Goal: Complete application form

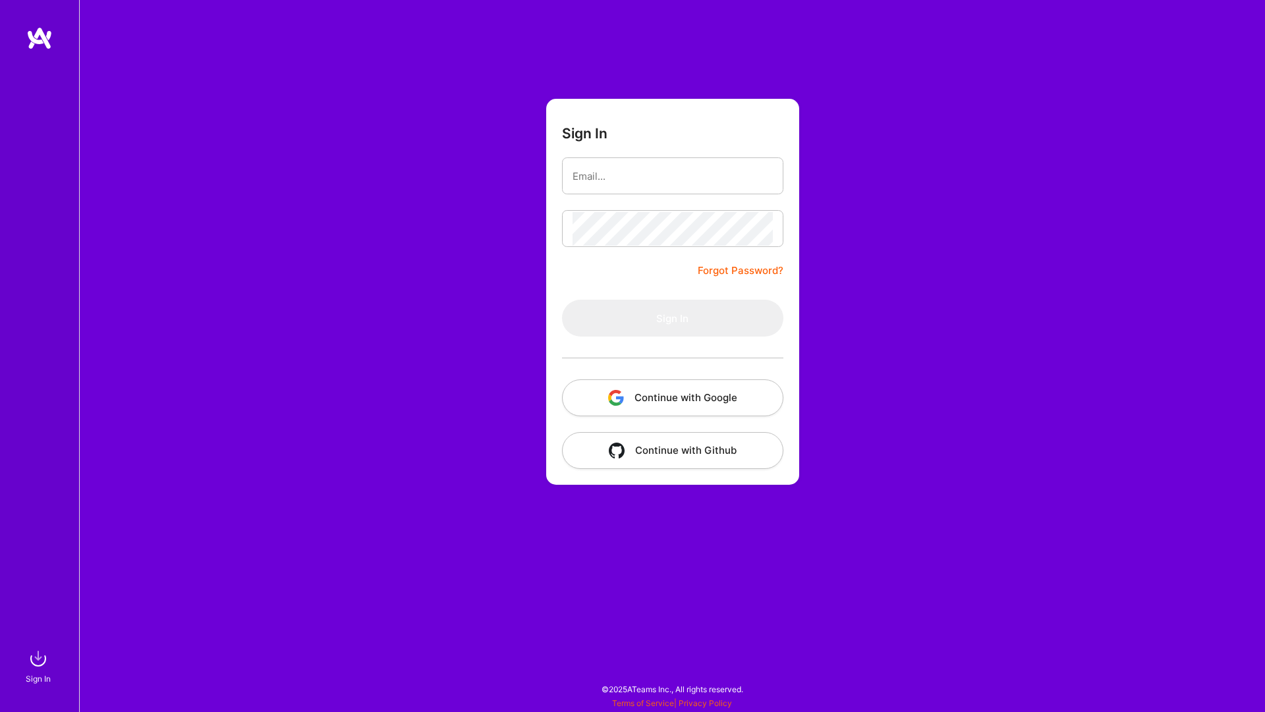
click at [417, 180] on div "Sign In Forgot Password? Sign In Continue with Google Continue with Github" at bounding box center [672, 356] width 1186 height 712
click at [711, 180] on input "email" at bounding box center [672, 176] width 200 height 34
type input "stas.stelle@ariesone.de"
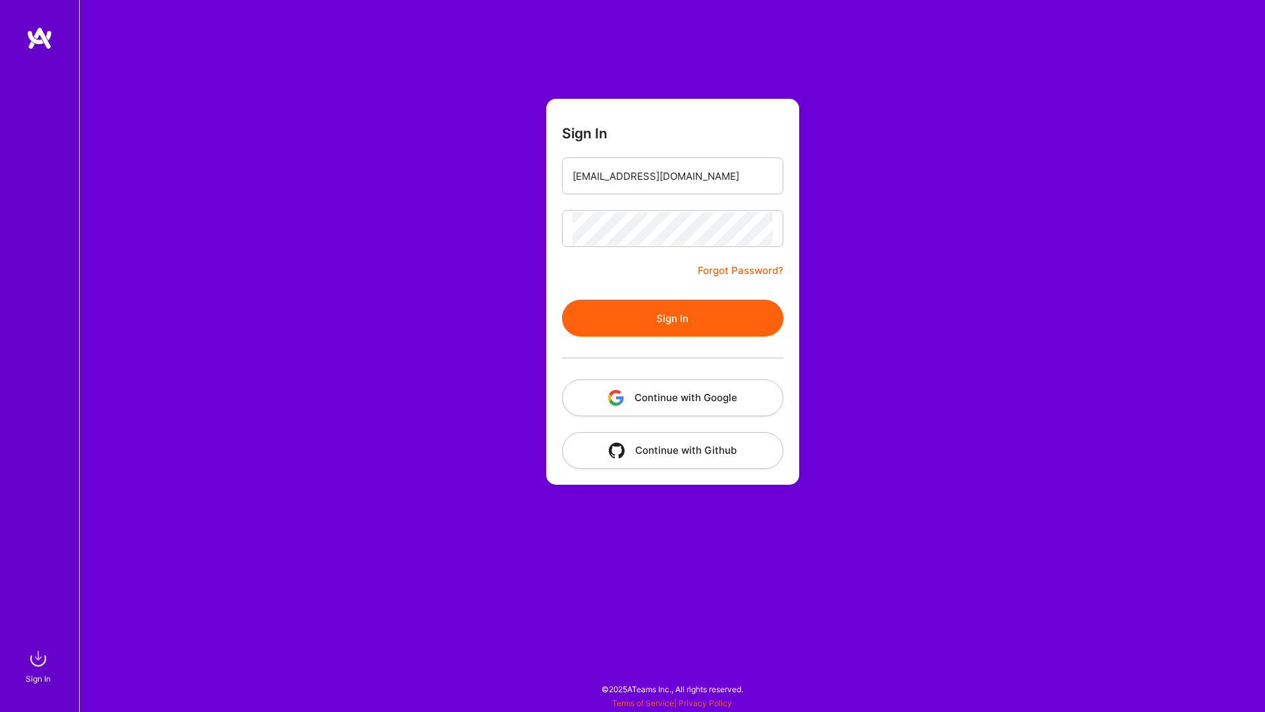
click at [679, 333] on button "Sign In" at bounding box center [672, 318] width 221 height 37
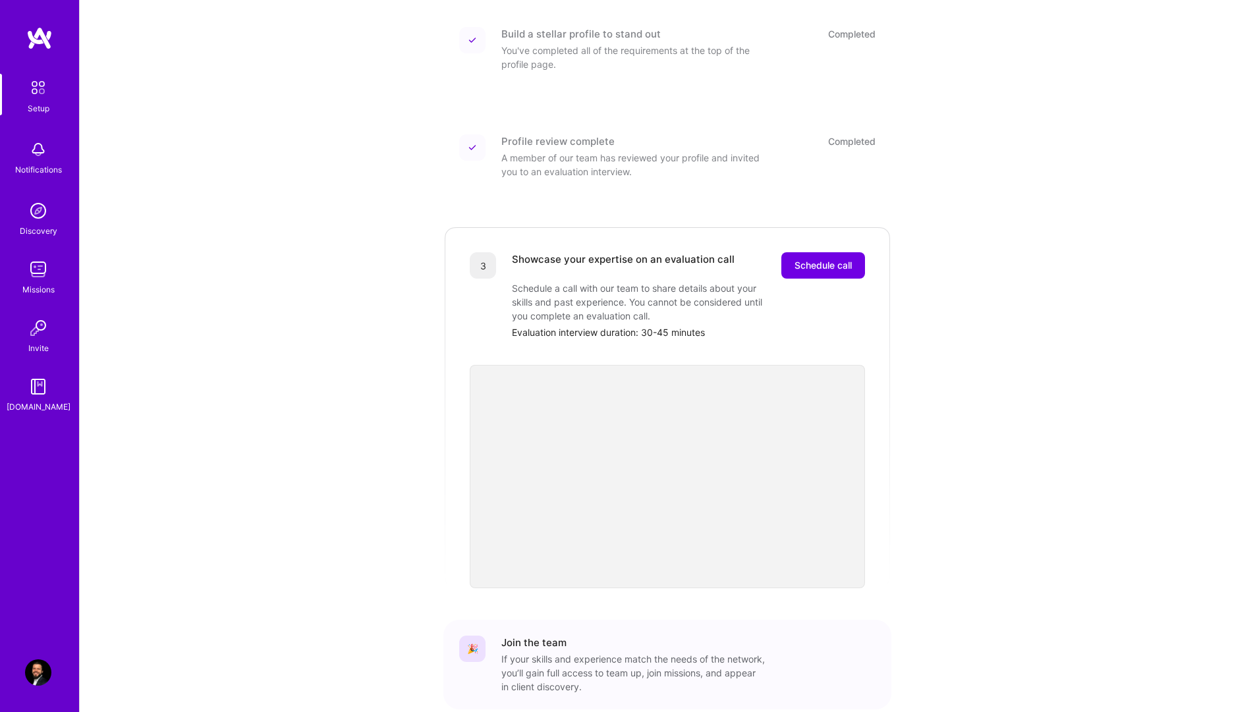
scroll to position [242, 0]
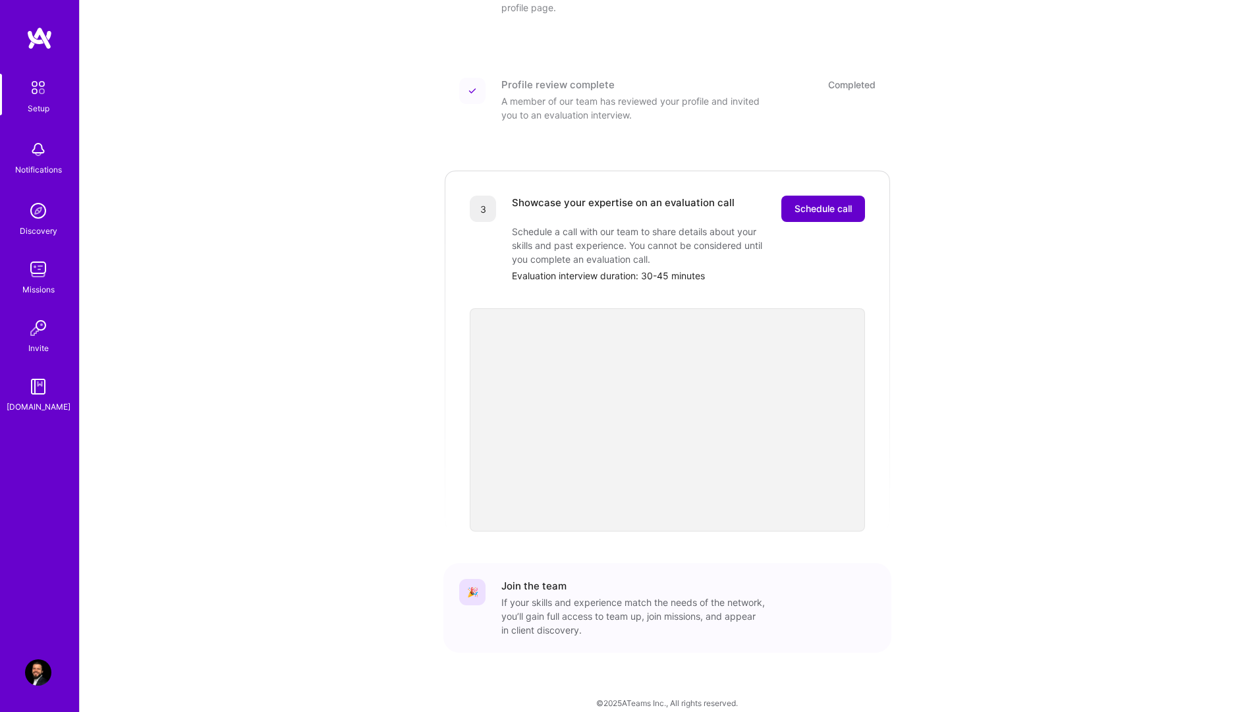
click at [825, 202] on span "Schedule call" at bounding box center [822, 208] width 57 height 13
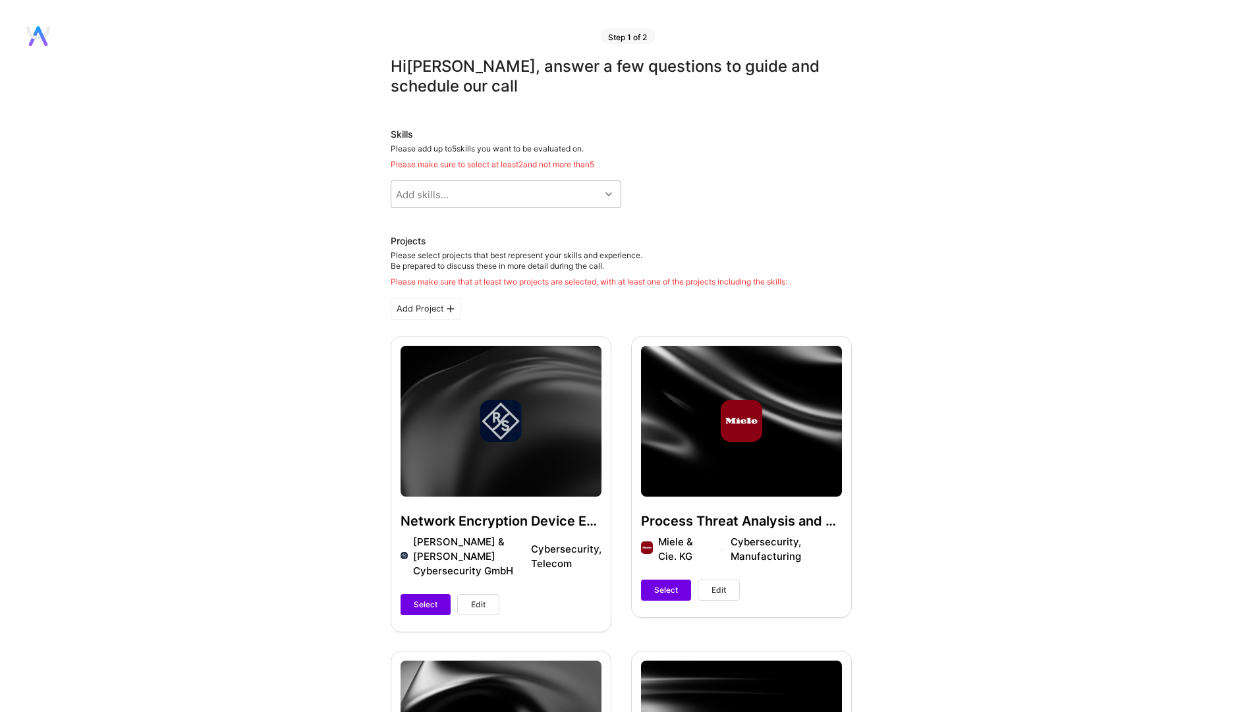
click at [468, 195] on div "Add skills..." at bounding box center [495, 194] width 209 height 26
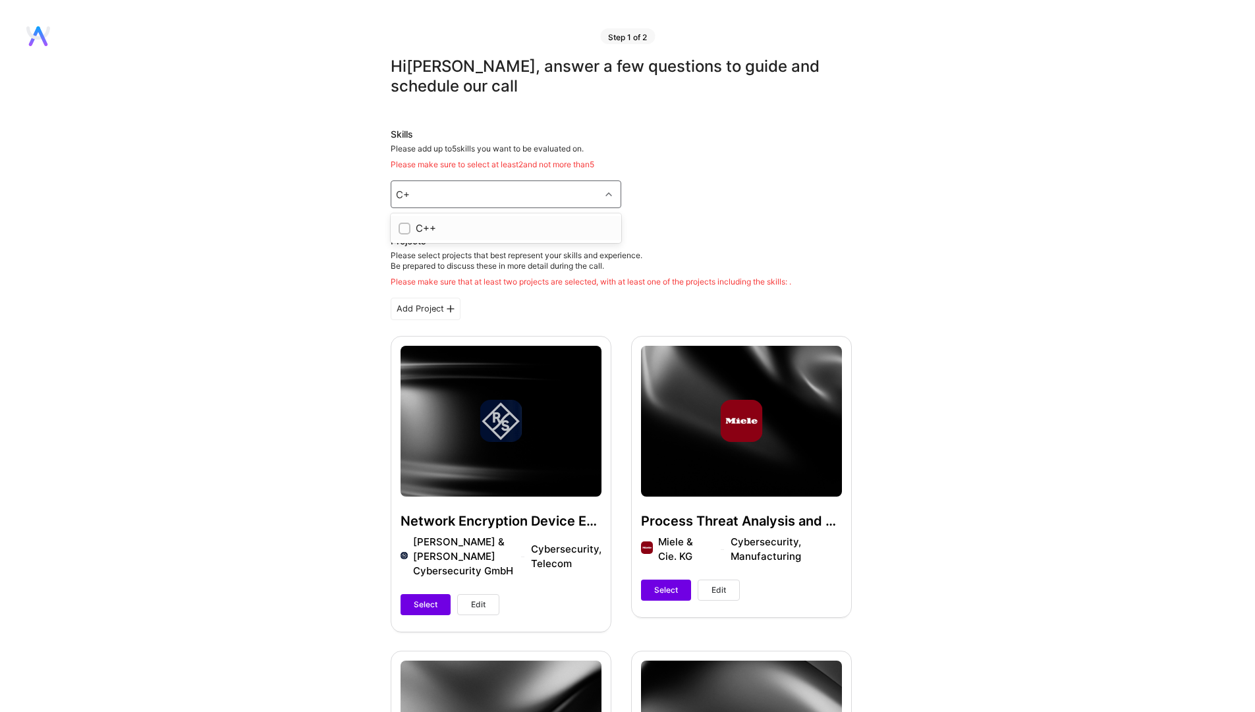
type input "C++"
click at [405, 232] on input "checkbox" at bounding box center [405, 229] width 9 height 9
checkbox input "true"
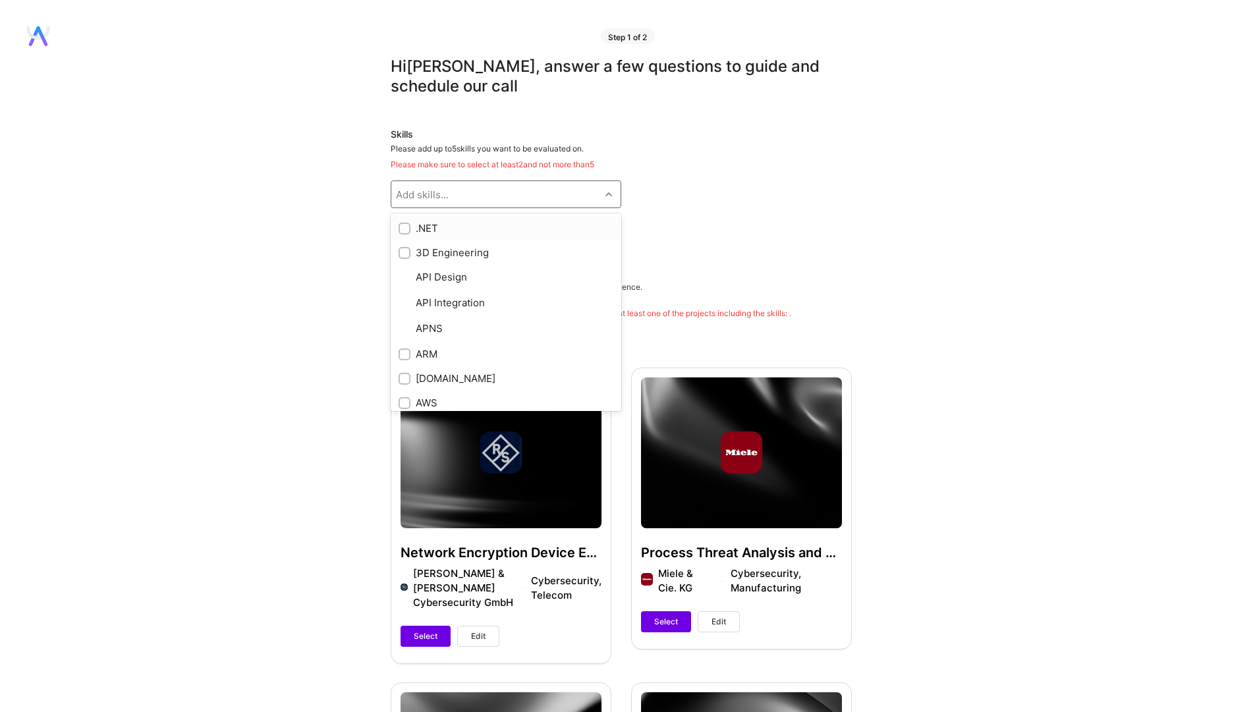
type input "C"
click at [402, 333] on input "checkbox" at bounding box center [405, 335] width 9 height 9
checkbox input "true"
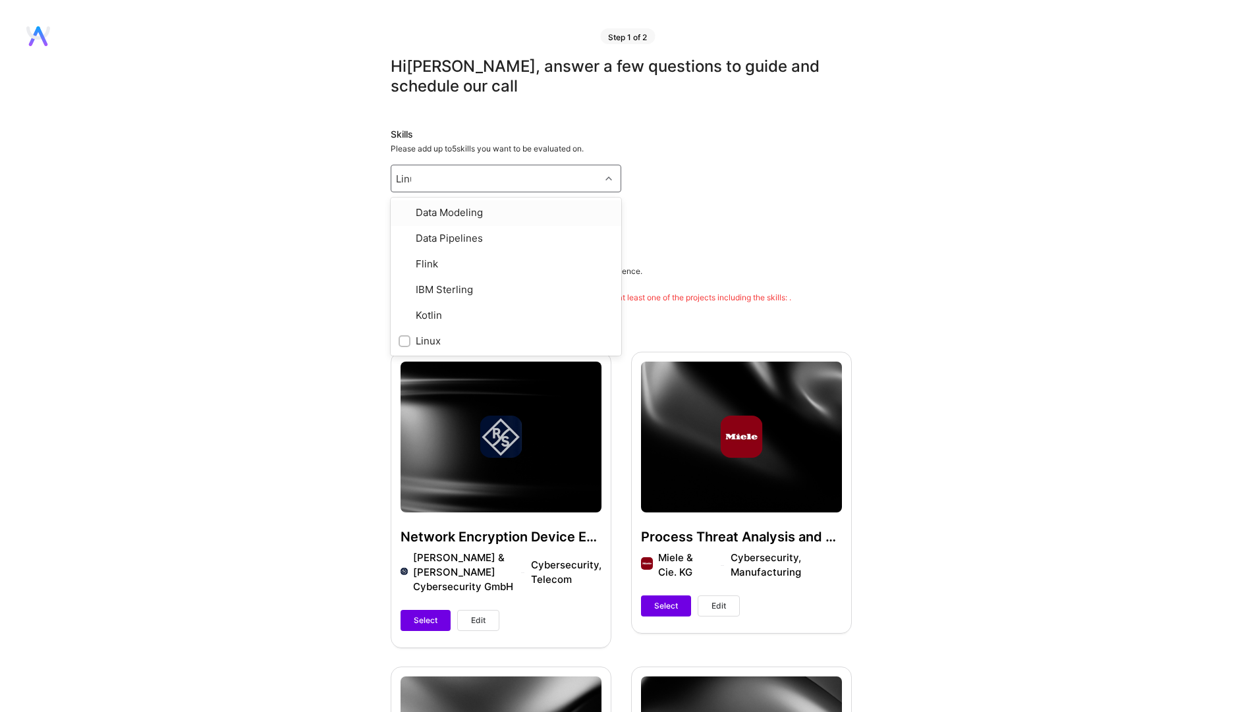
type input "Linux"
click at [403, 213] on input "checkbox" at bounding box center [405, 213] width 9 height 9
checkbox input "true"
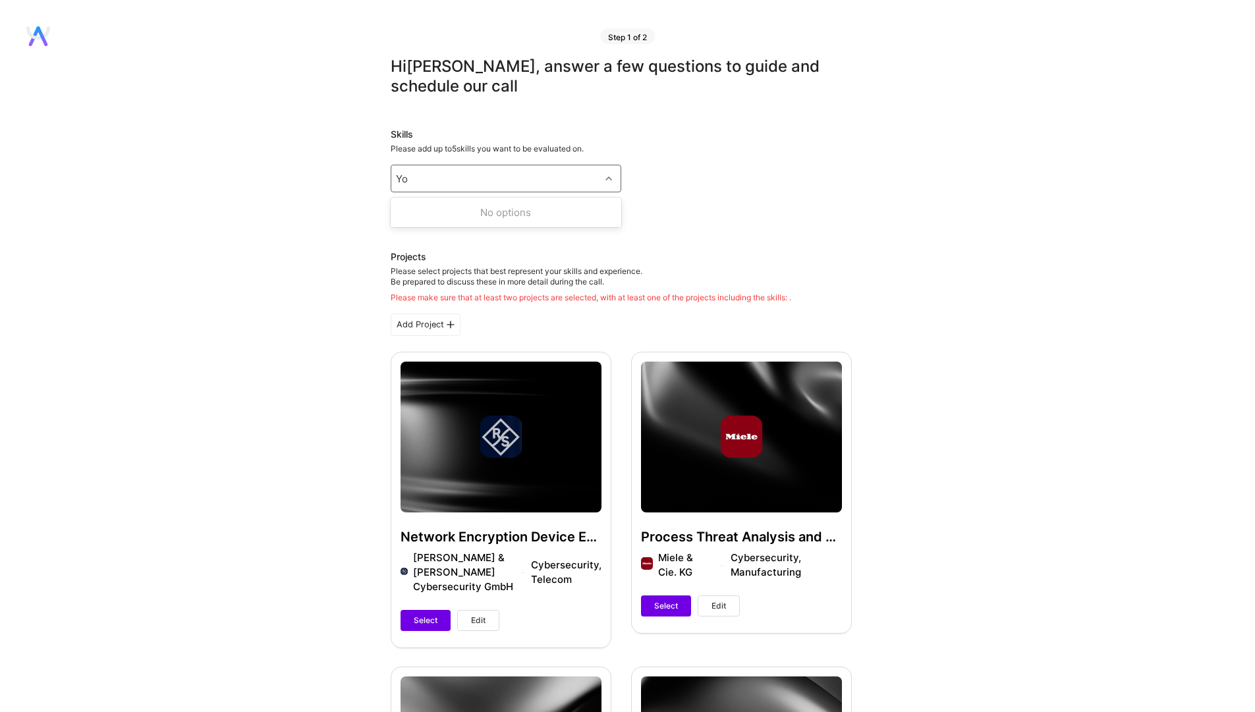
type input "Y"
type input "Embedd"
click at [405, 215] on input "checkbox" at bounding box center [405, 213] width 9 height 9
checkbox input "true"
type input "P"
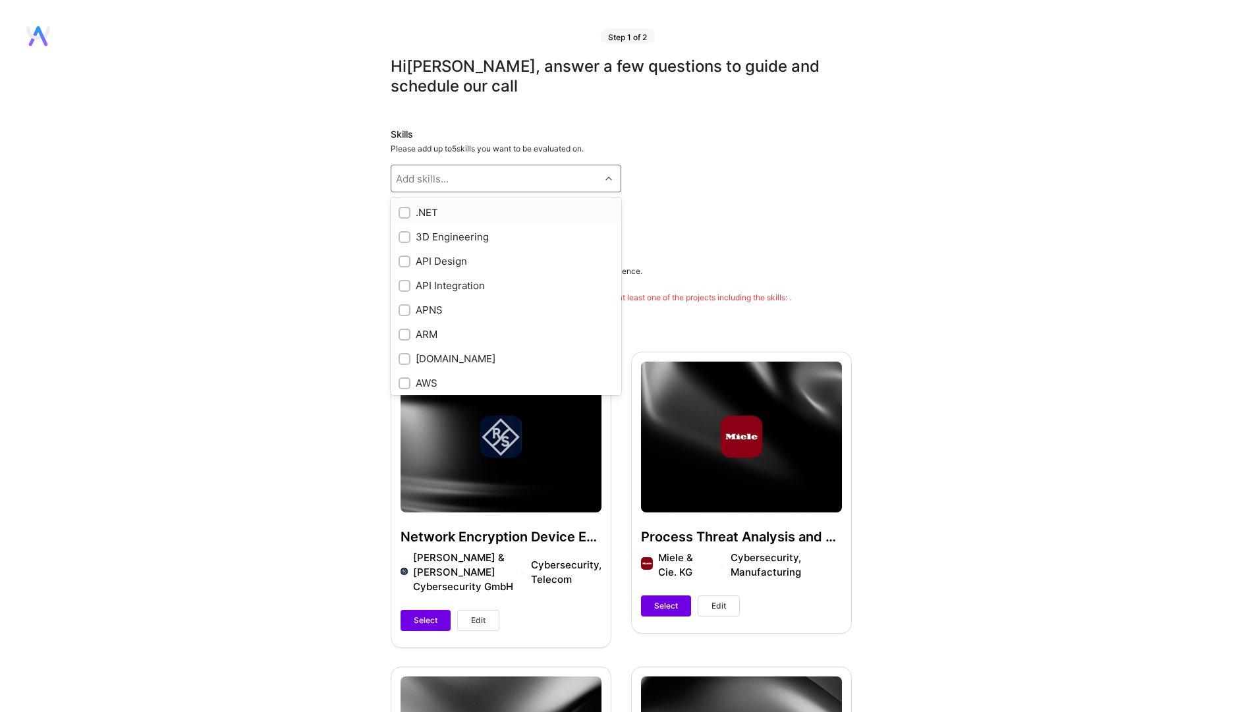
checkbox input "true"
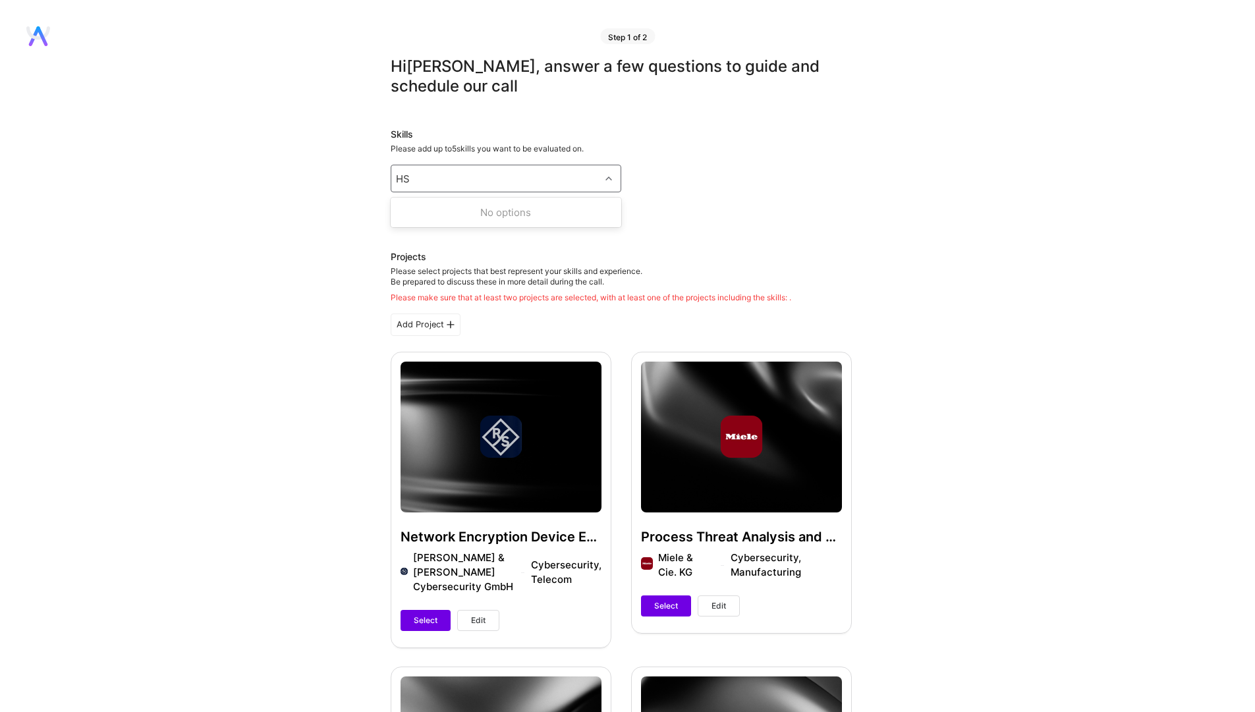
type input "H"
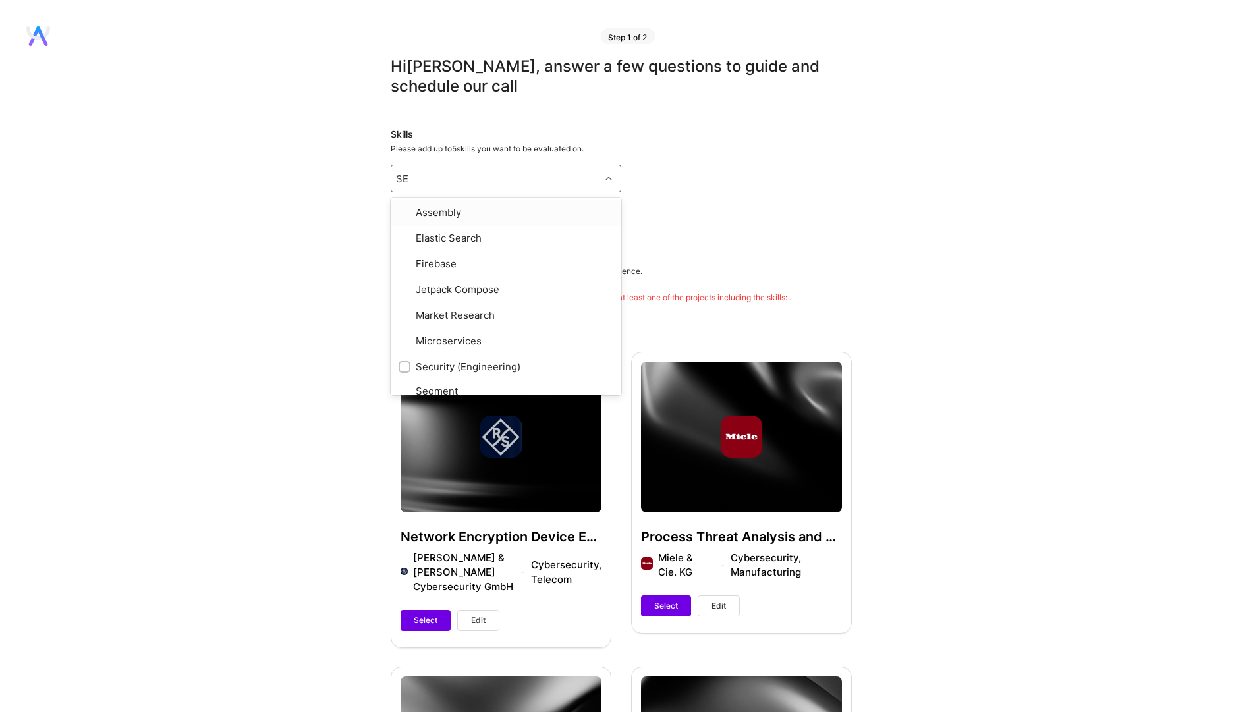
type input "SEC"
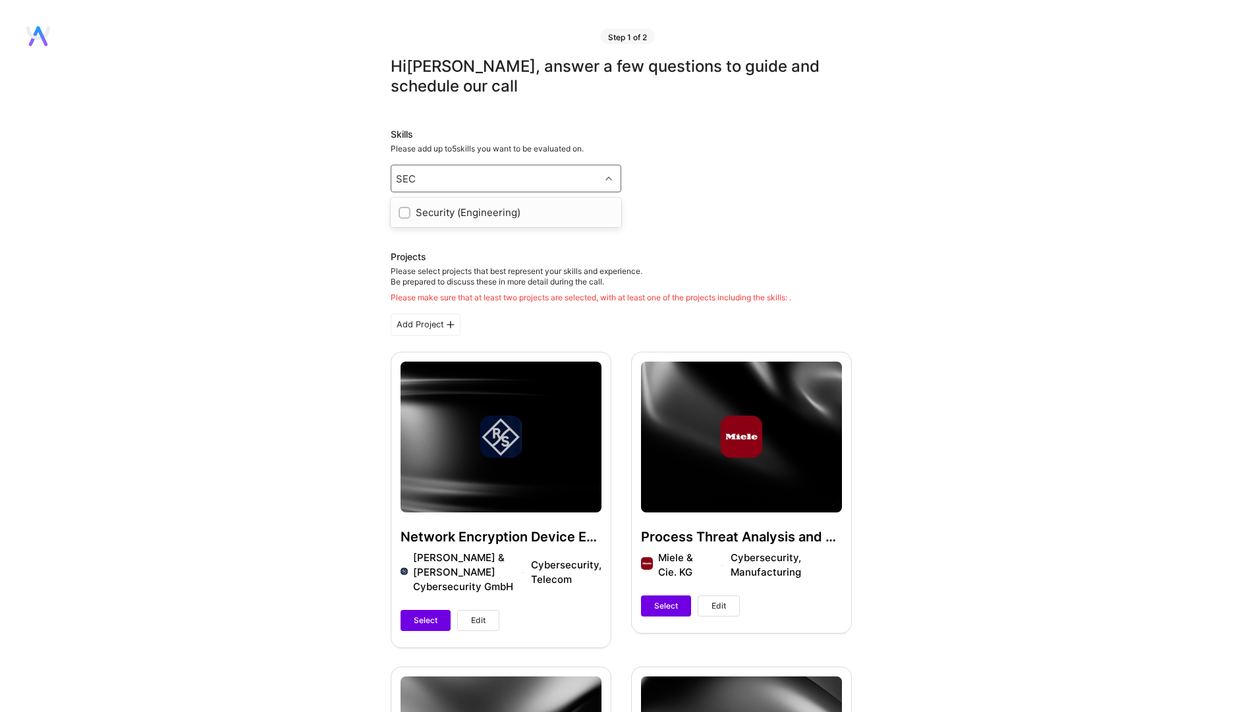
click at [404, 216] on input "checkbox" at bounding box center [405, 213] width 9 height 9
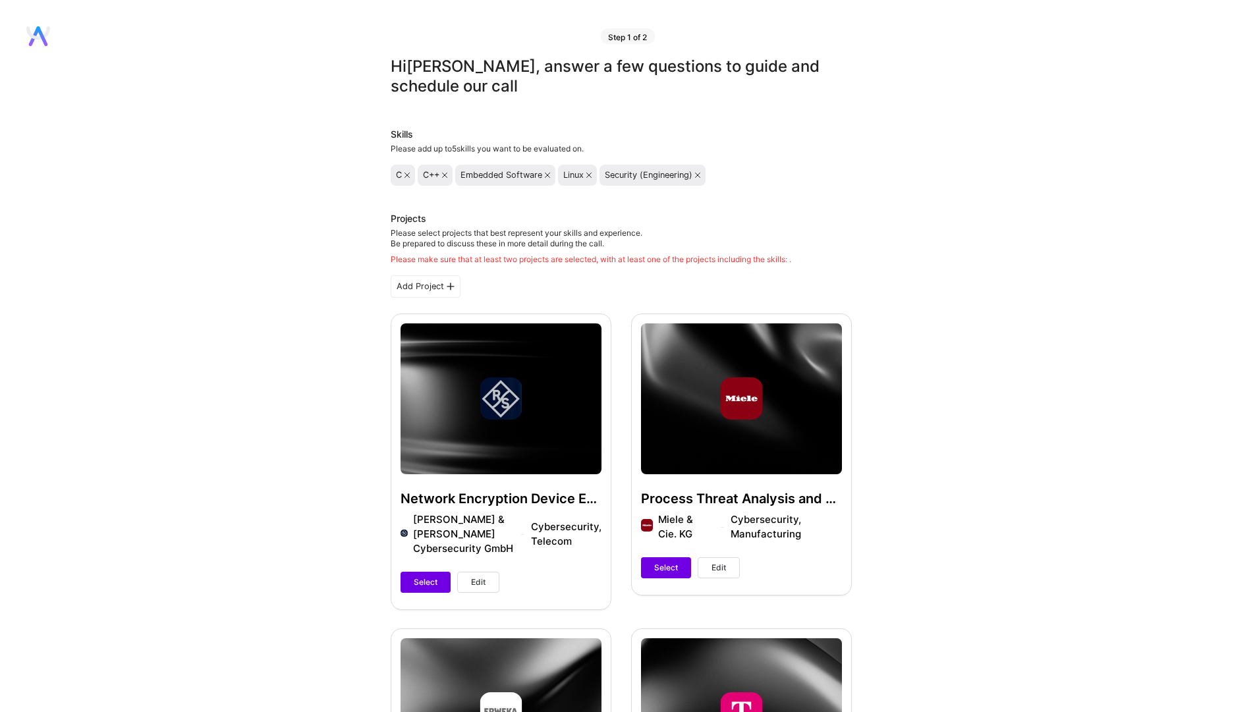
click at [437, 288] on div "Add Project" at bounding box center [426, 286] width 70 height 22
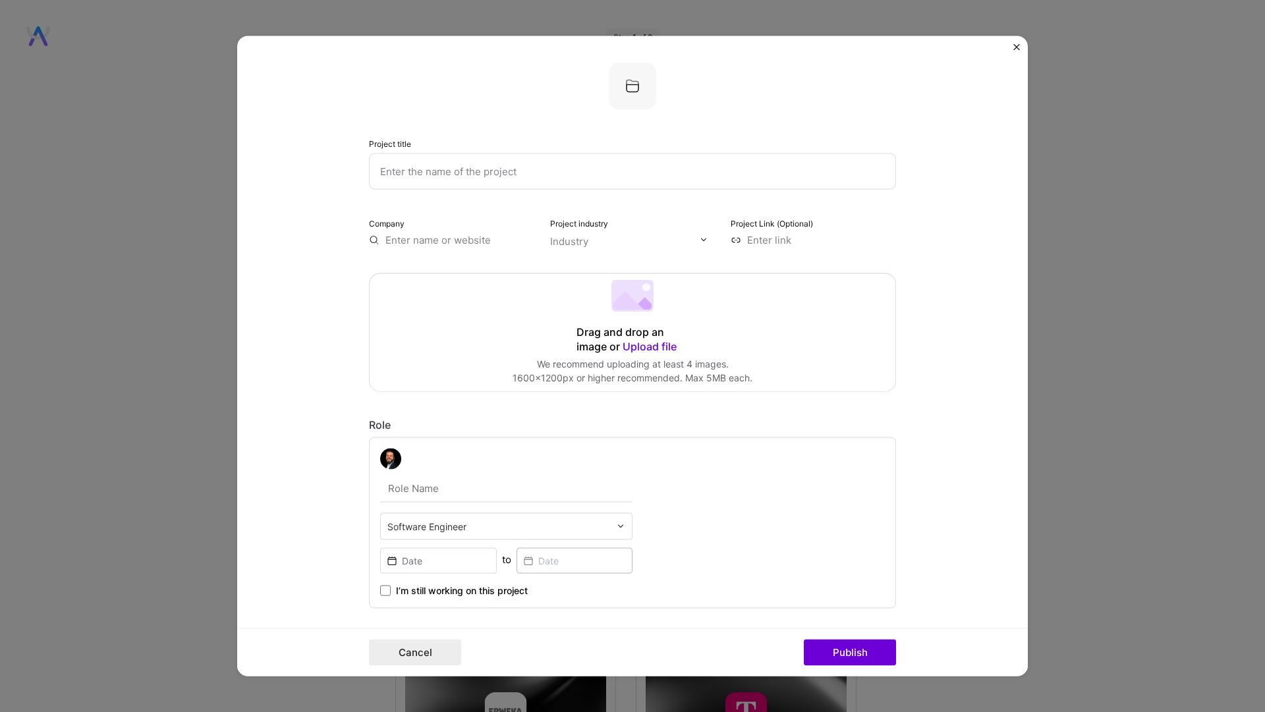
click at [458, 173] on input "text" at bounding box center [632, 171] width 527 height 36
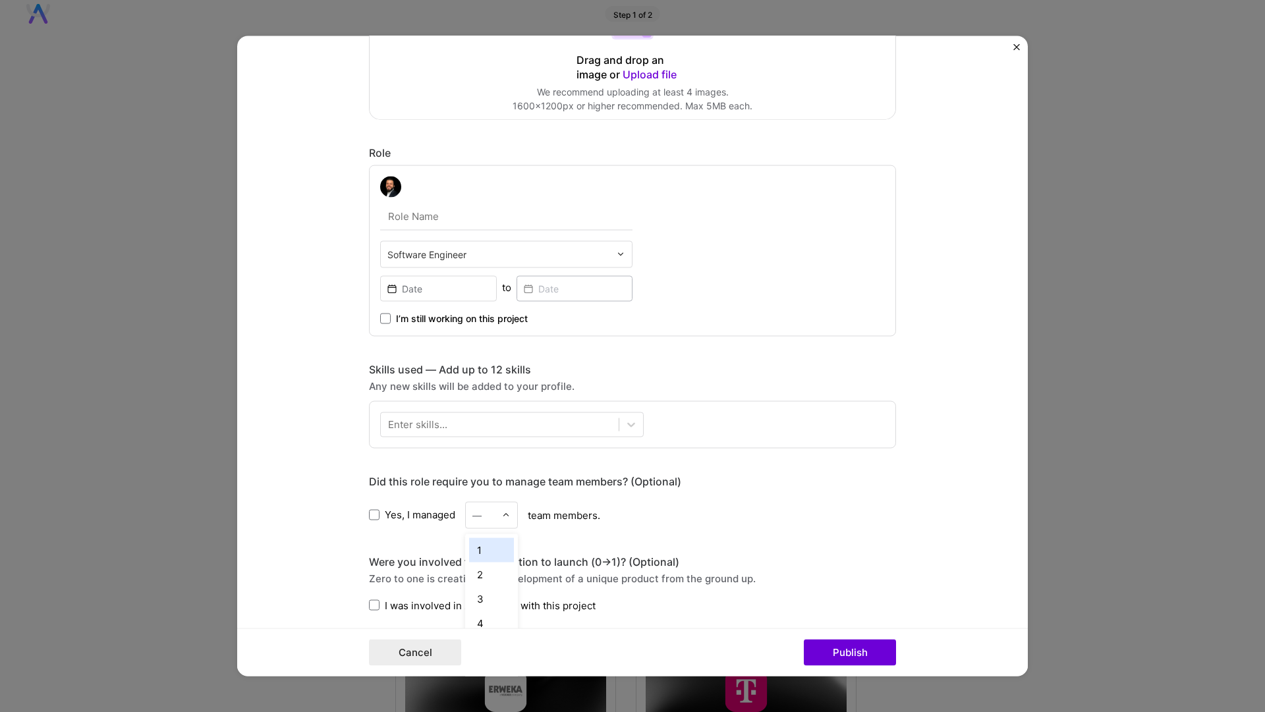
scroll to position [24, 0]
click at [506, 514] on div at bounding box center [509, 515] width 15 height 26
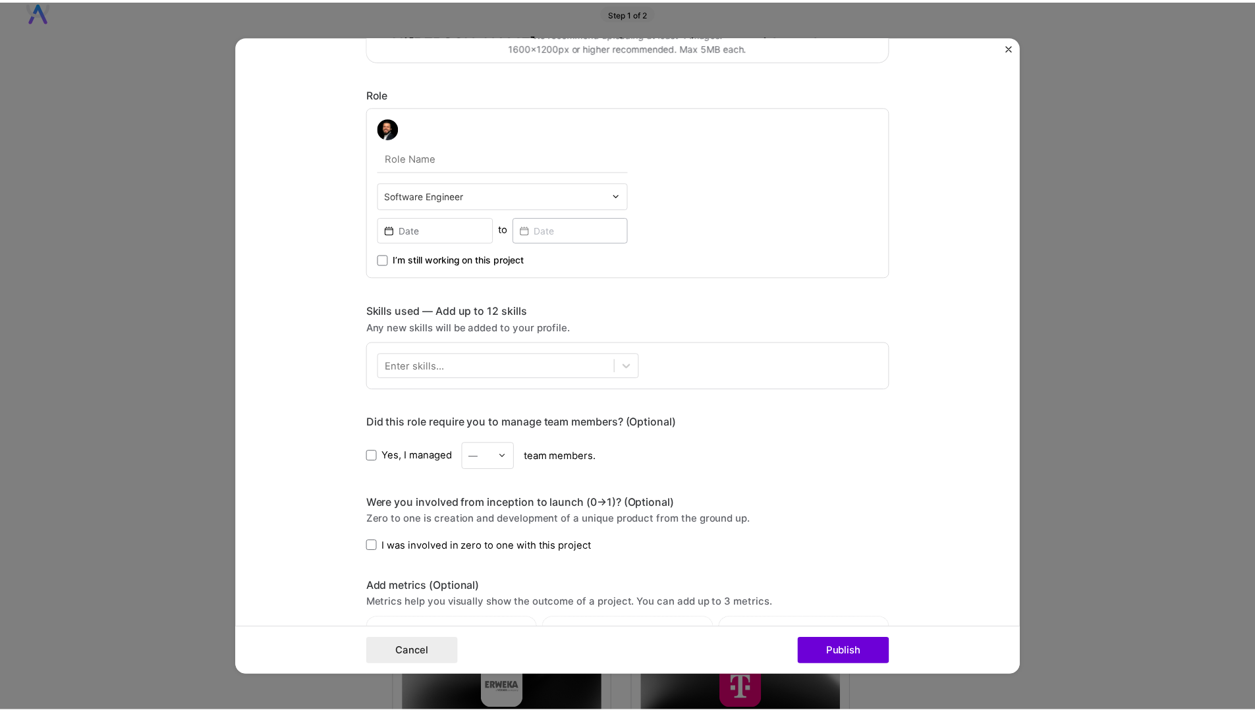
scroll to position [0, 0]
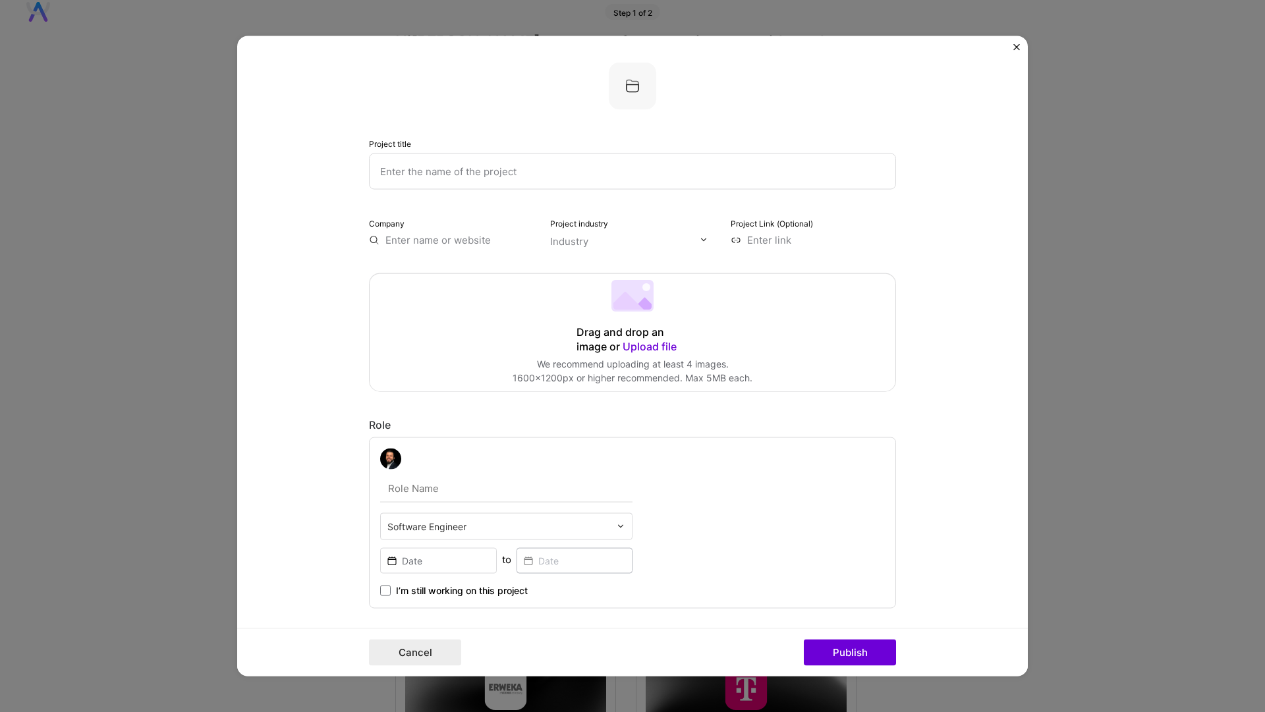
click at [1015, 43] on img "Close" at bounding box center [1016, 46] width 7 height 7
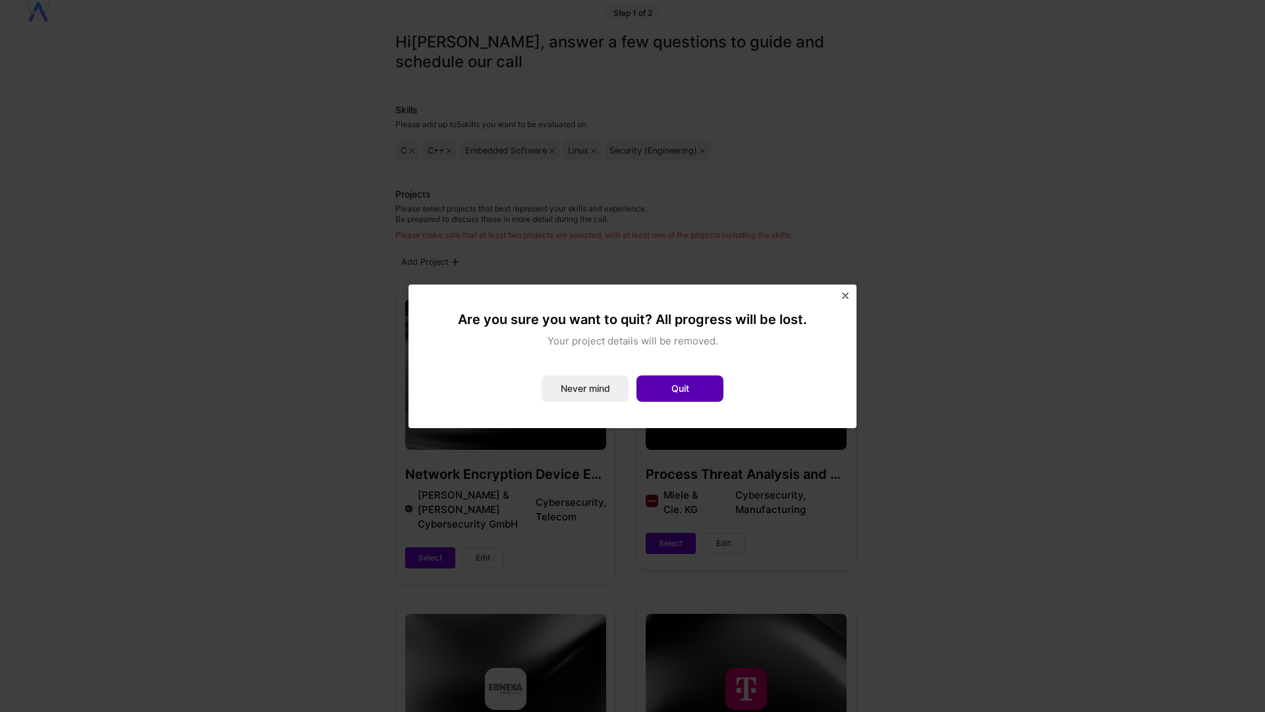
click at [647, 399] on button "Quit" at bounding box center [679, 388] width 87 height 26
click at [647, 399] on div "Process Threat Analysis and PKI Implementation Miele & Cie. KG Cybersecurity, M…" at bounding box center [746, 429] width 221 height 281
